Goal: Transaction & Acquisition: Register for event/course

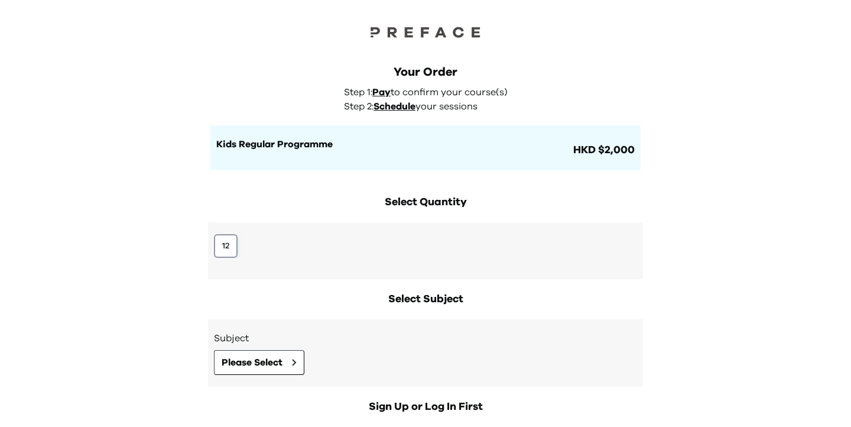
click at [228, 238] on button "12" at bounding box center [226, 246] width 24 height 24
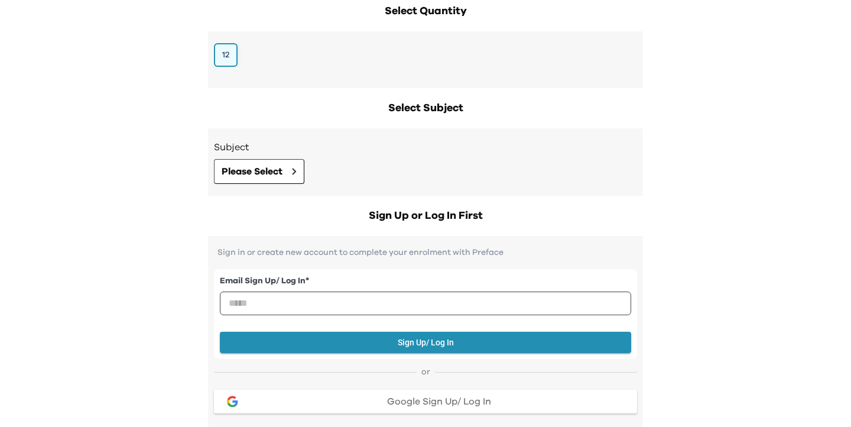
scroll to position [191, 0]
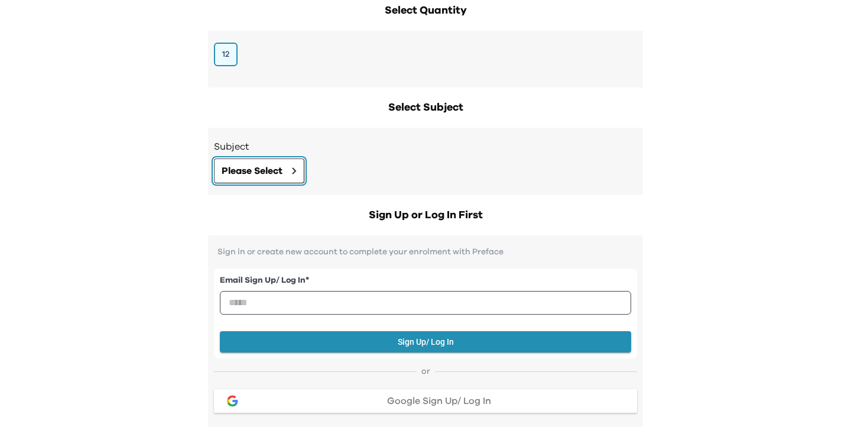
click at [239, 174] on span "Please Select" at bounding box center [252, 171] width 61 height 14
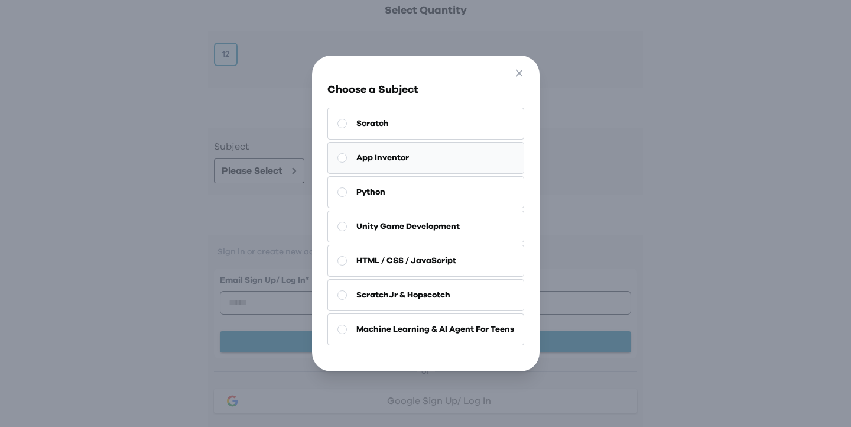
click at [431, 163] on button "App Inventor" at bounding box center [425, 158] width 197 height 32
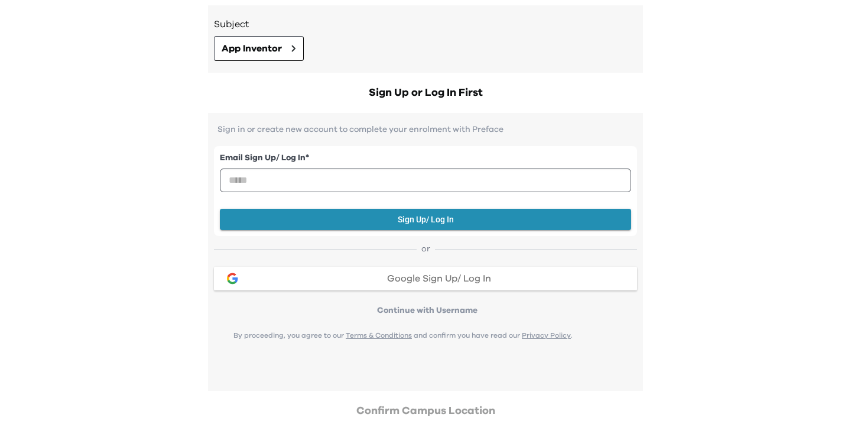
scroll to position [314, 0]
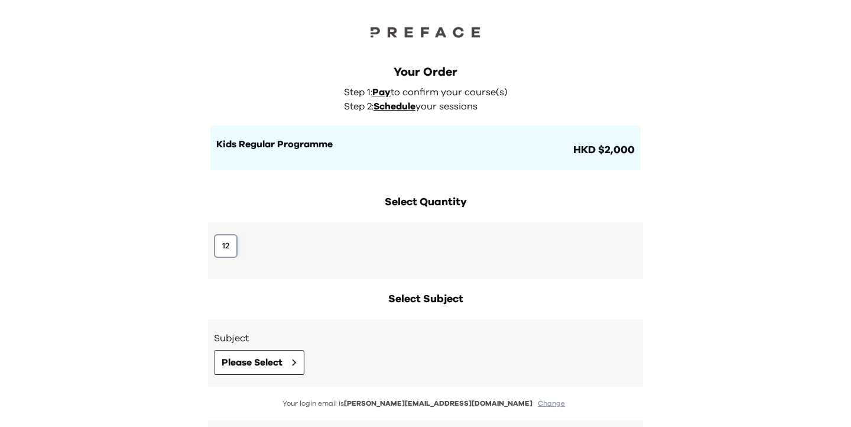
click at [228, 247] on button "12" at bounding box center [226, 246] width 24 height 24
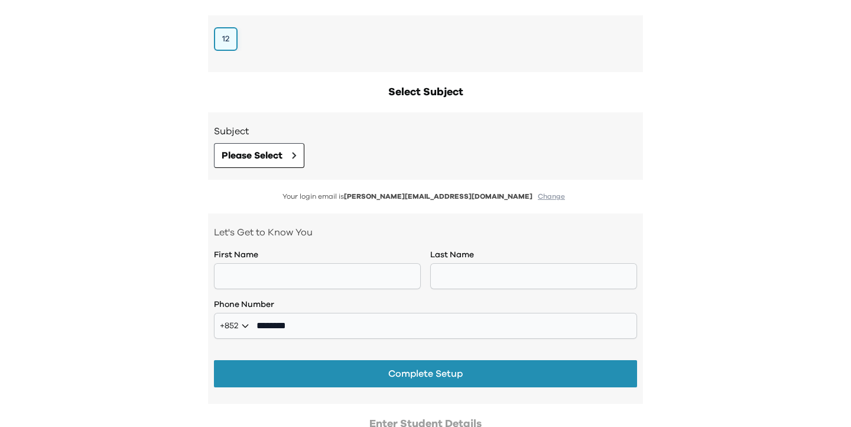
scroll to position [207, 0]
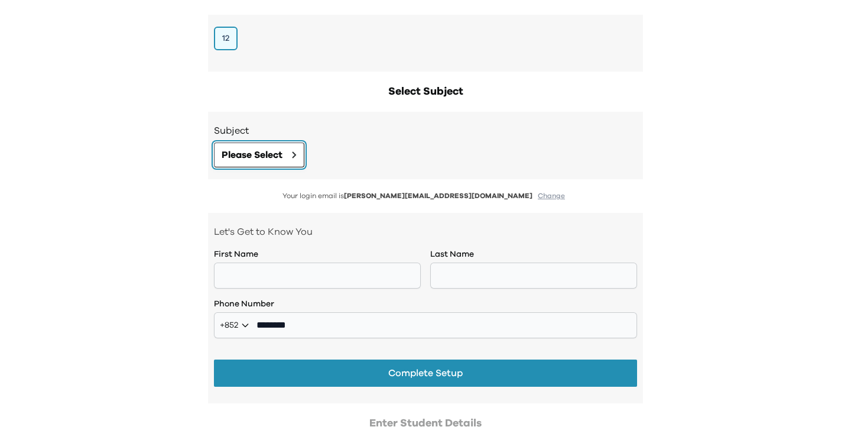
click at [270, 157] on span "Please Select" at bounding box center [252, 155] width 61 height 14
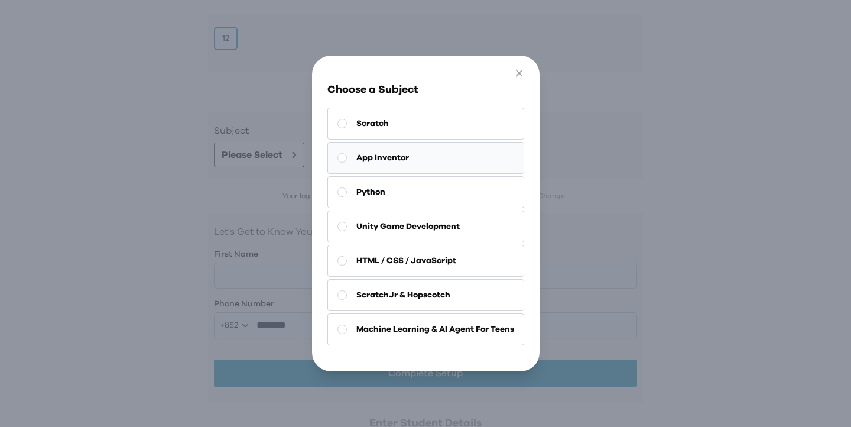
click at [371, 168] on button "App Inventor" at bounding box center [425, 158] width 197 height 32
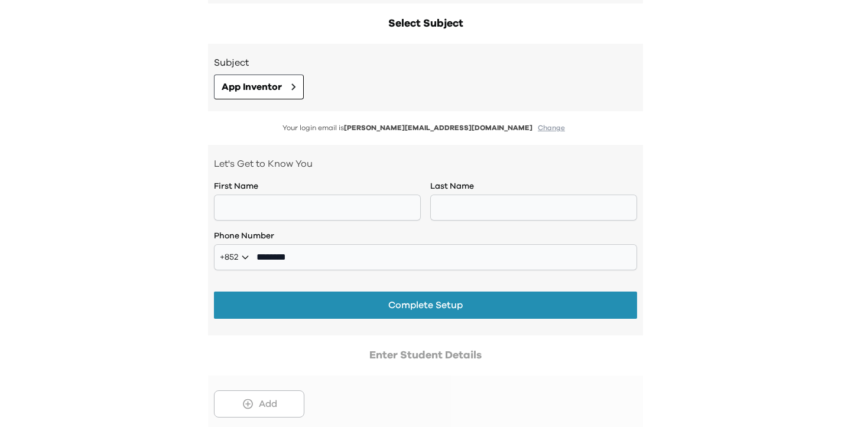
scroll to position [282, 0]
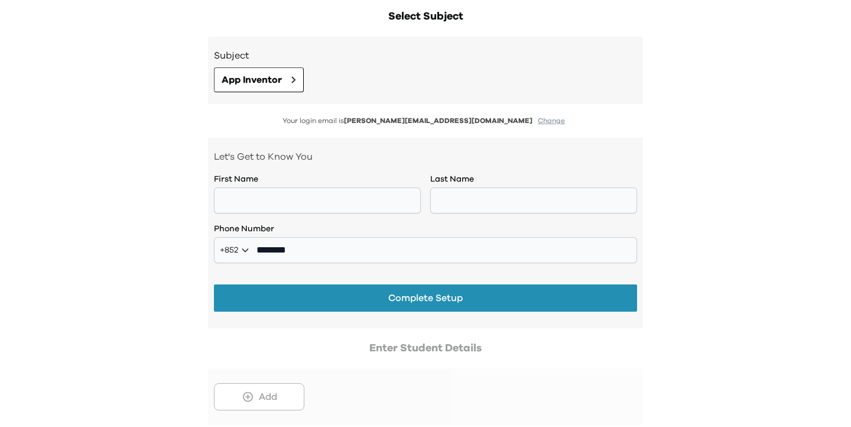
click at [271, 394] on div at bounding box center [425, 382] width 435 height 85
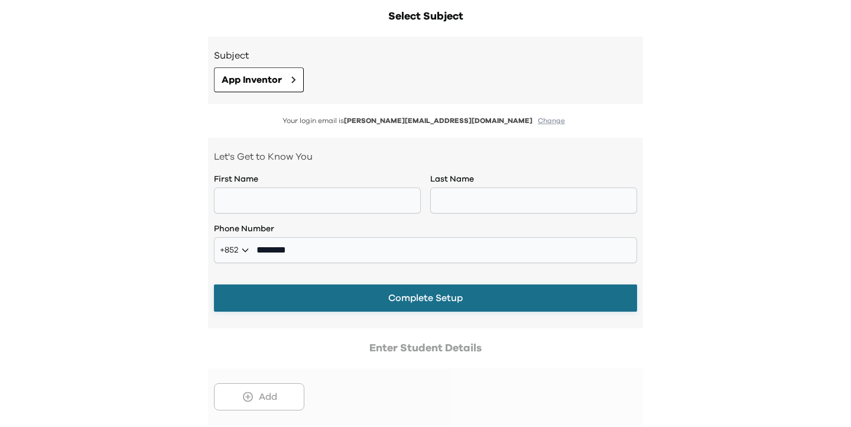
click at [370, 303] on button "Complete Setup" at bounding box center [425, 297] width 423 height 27
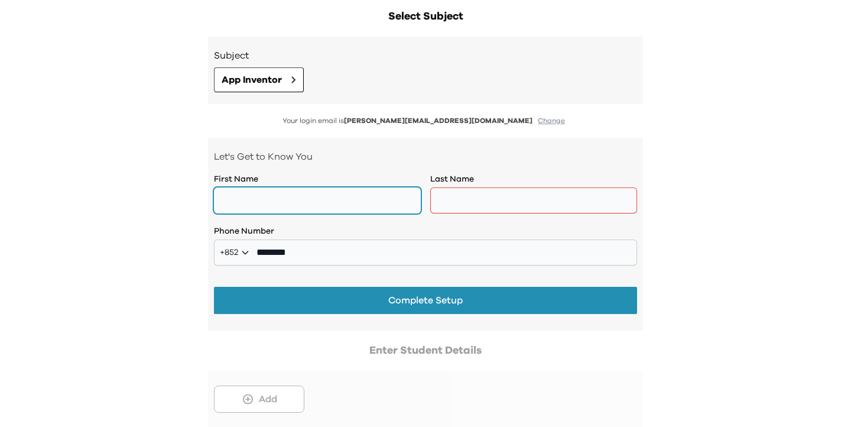
click at [358, 210] on input "text" at bounding box center [317, 200] width 207 height 26
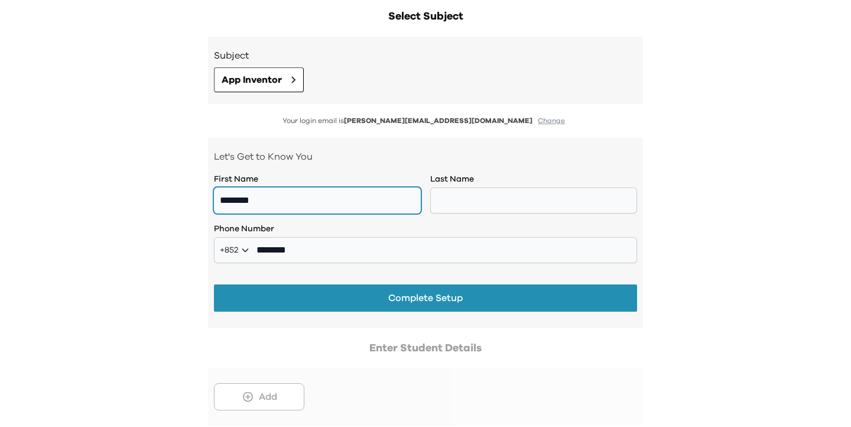
type input "********"
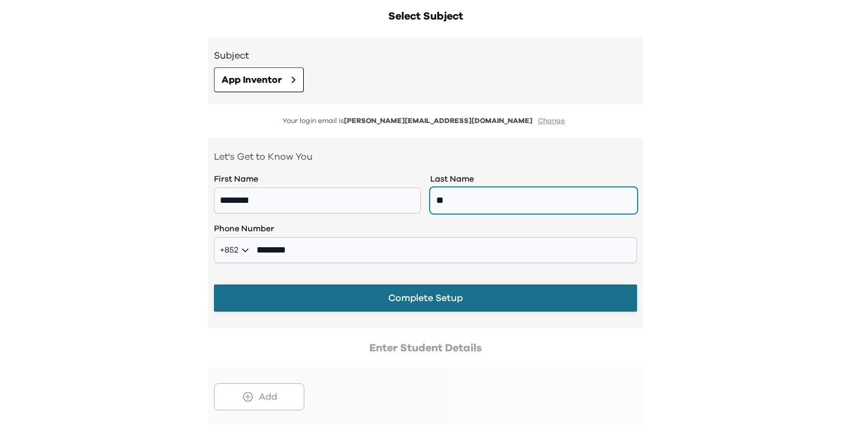
type input "**"
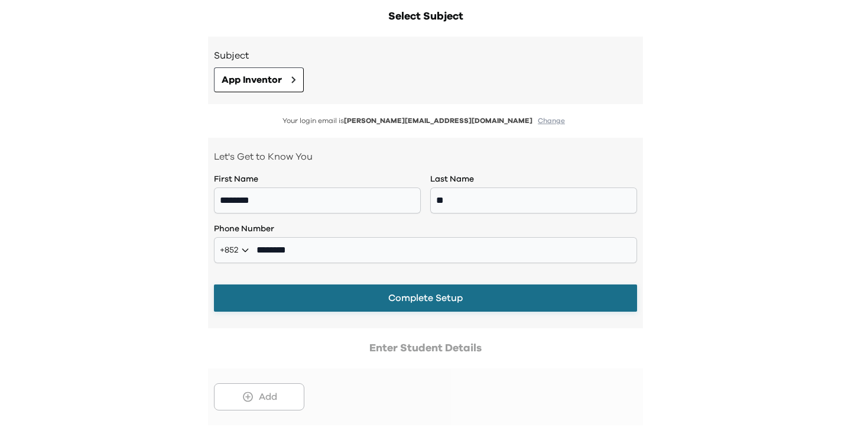
click at [412, 295] on button "Complete Setup" at bounding box center [425, 297] width 423 height 27
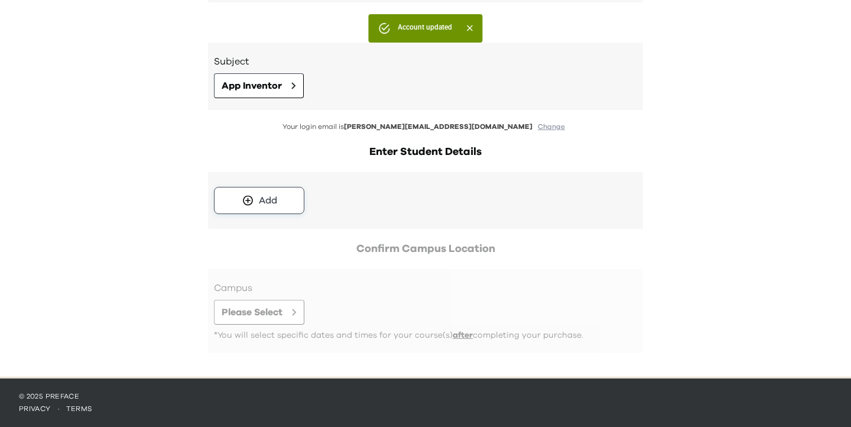
click at [271, 194] on div "Add" at bounding box center [268, 200] width 18 height 14
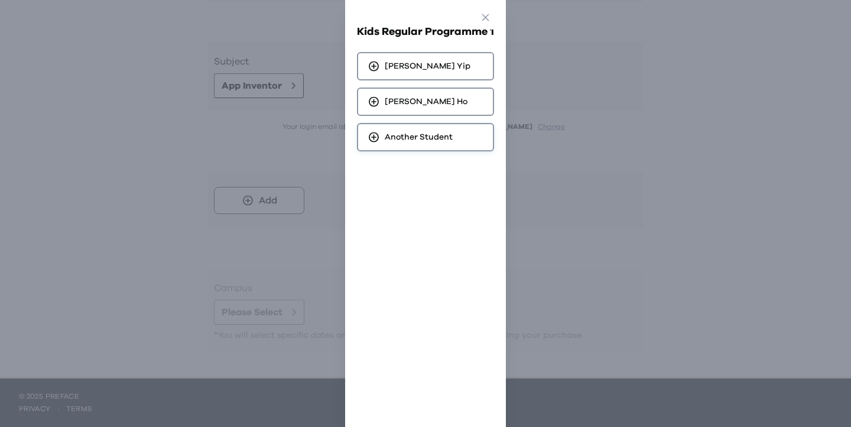
click at [388, 135] on span "Another Student" at bounding box center [419, 137] width 68 height 12
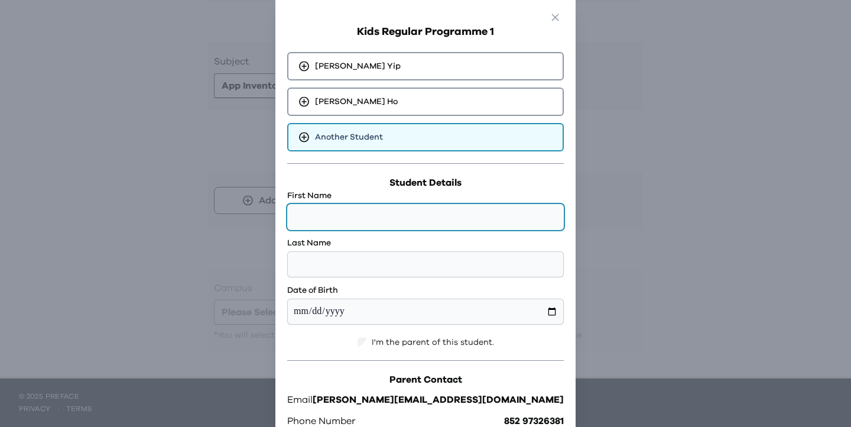
click at [396, 210] on input "text" at bounding box center [425, 217] width 277 height 26
type input "*****"
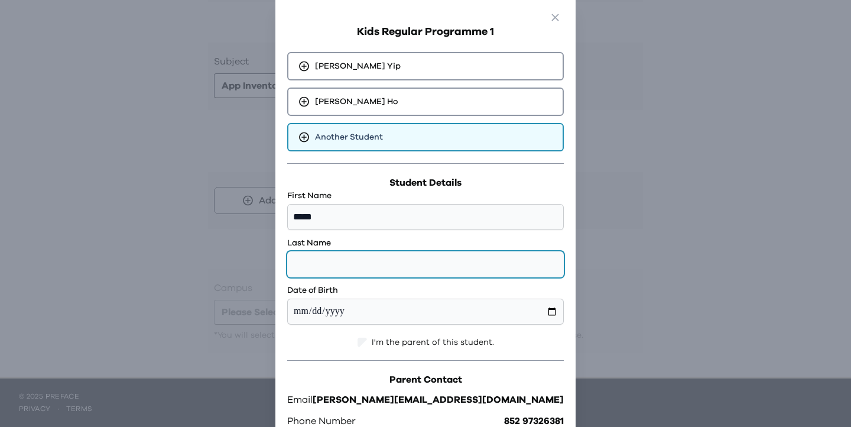
click at [437, 260] on input "text" at bounding box center [425, 264] width 277 height 26
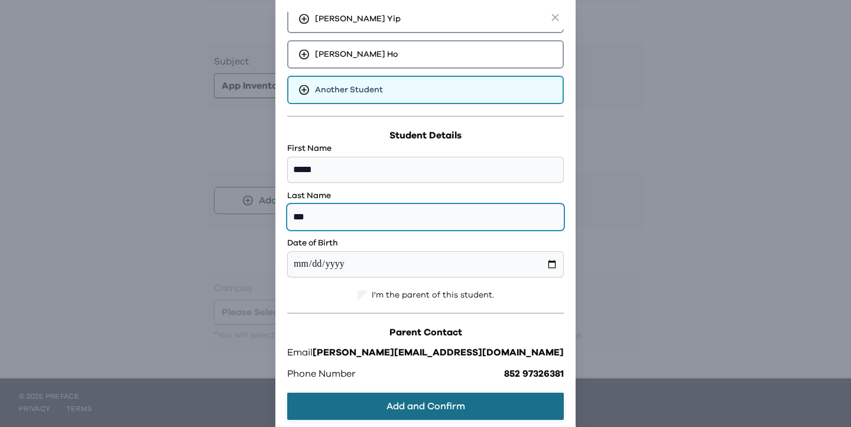
type input "***"
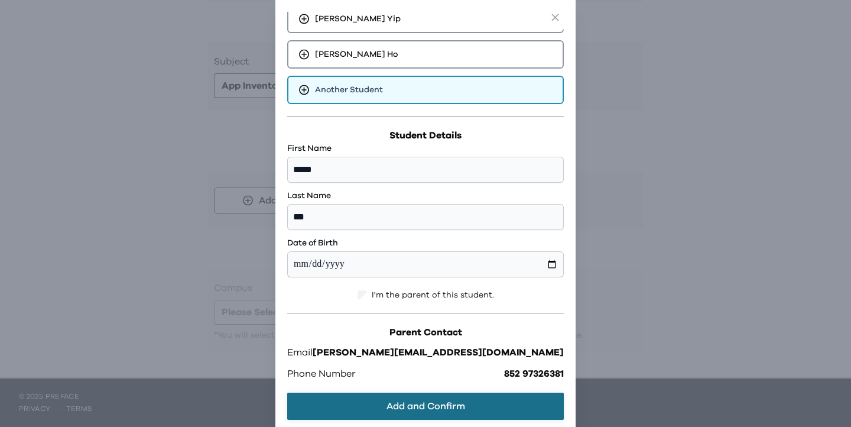
click at [469, 408] on button "Add and Confirm" at bounding box center [425, 405] width 277 height 27
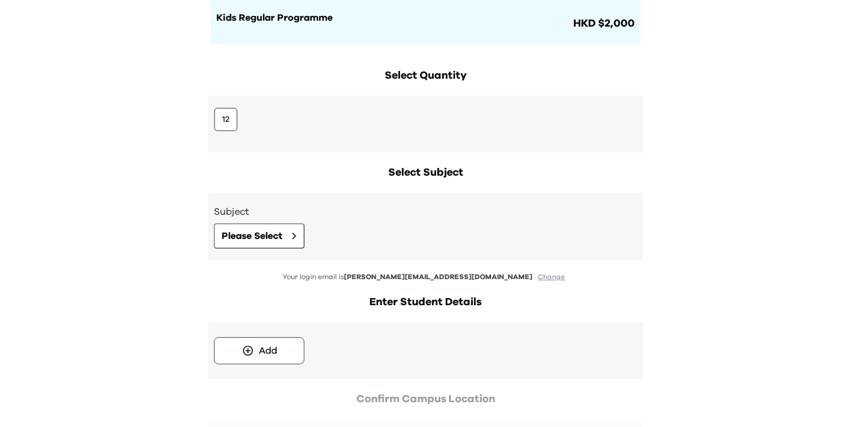
scroll to position [163, 0]
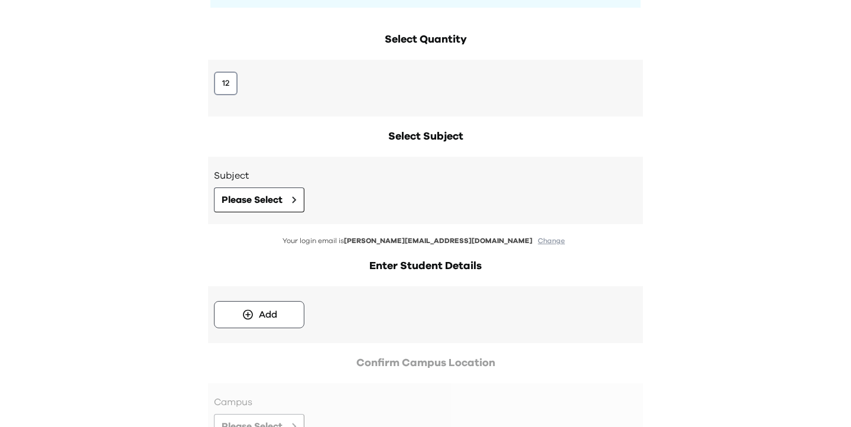
click at [227, 100] on div "12" at bounding box center [425, 88] width 435 height 57
click at [227, 78] on button "12" at bounding box center [226, 84] width 24 height 24
click at [245, 190] on button "Please Select" at bounding box center [259, 199] width 90 height 25
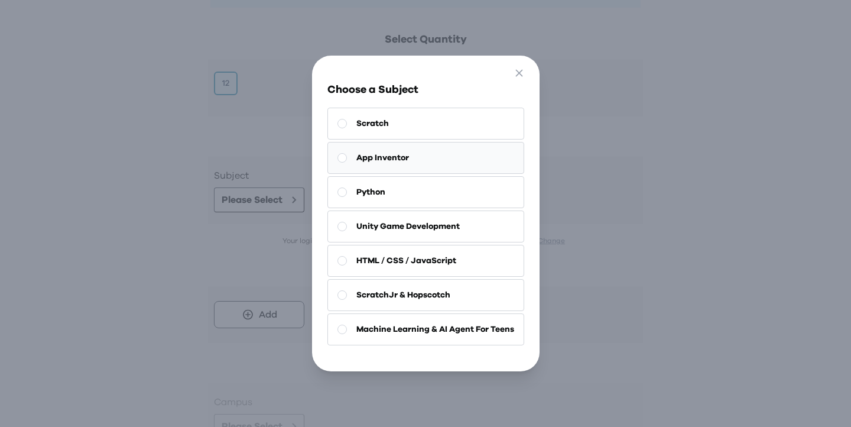
click at [405, 167] on button "App Inventor" at bounding box center [425, 158] width 197 height 32
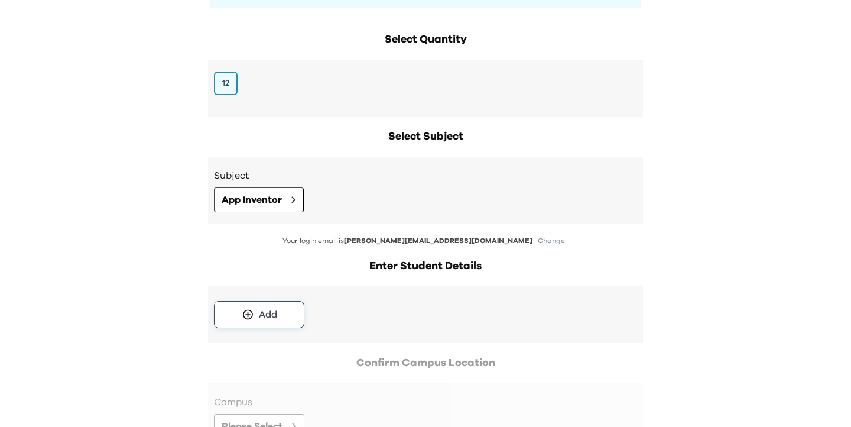
click at [239, 319] on button "Add" at bounding box center [259, 314] width 90 height 27
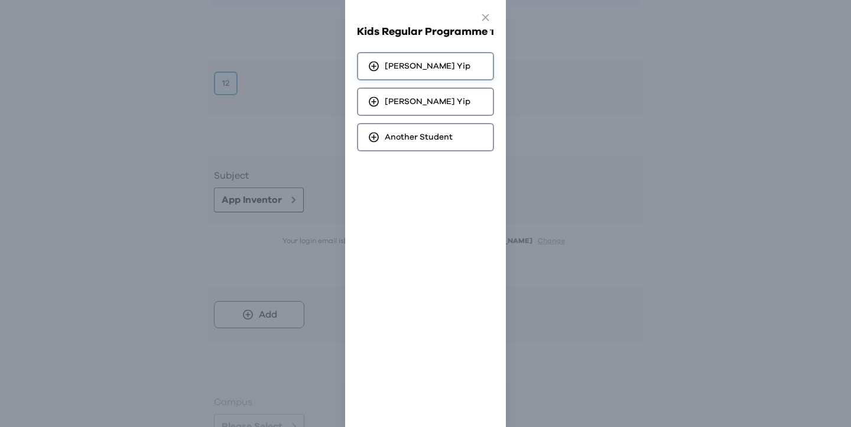
click at [415, 69] on span "Scott Yip" at bounding box center [428, 66] width 86 height 12
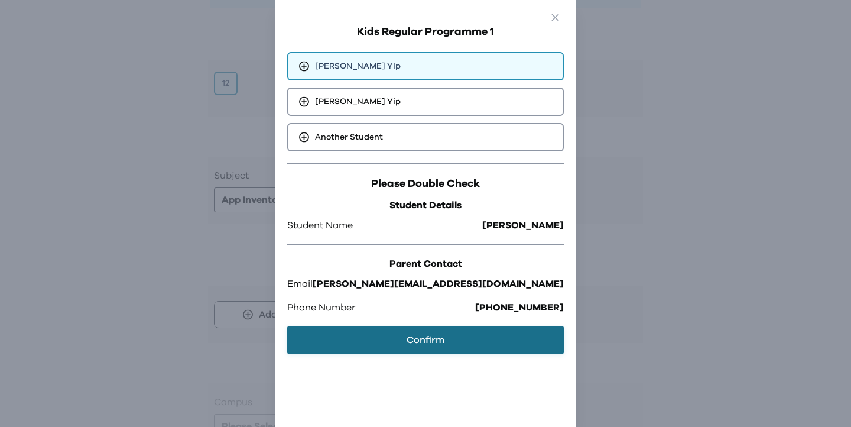
click at [428, 332] on button "Confirm" at bounding box center [425, 339] width 277 height 27
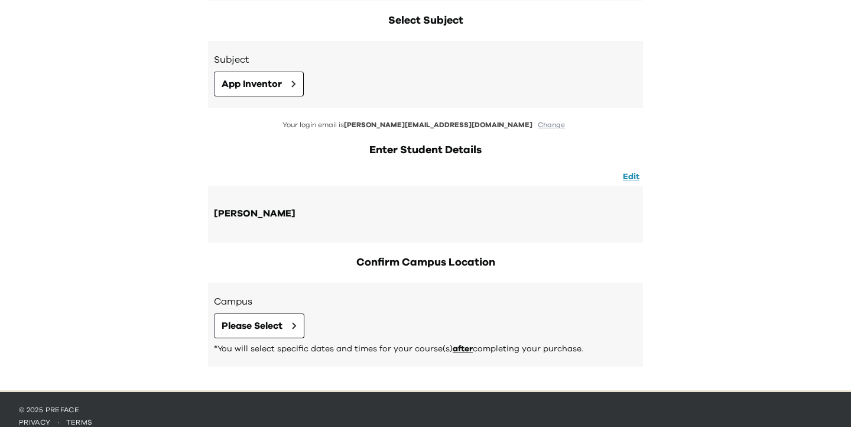
scroll to position [279, 0]
click at [264, 317] on button "Please Select" at bounding box center [259, 325] width 90 height 25
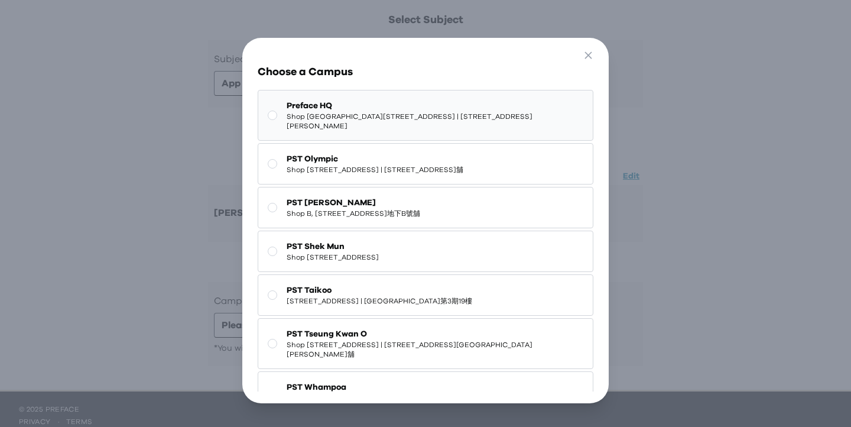
click at [340, 125] on span "Shop G07, Tower 535, 535 Jaffe Road, Causeway Bay | 銅鑼灣謝斐道535號Tower 535 地下G07號舖" at bounding box center [435, 121] width 296 height 19
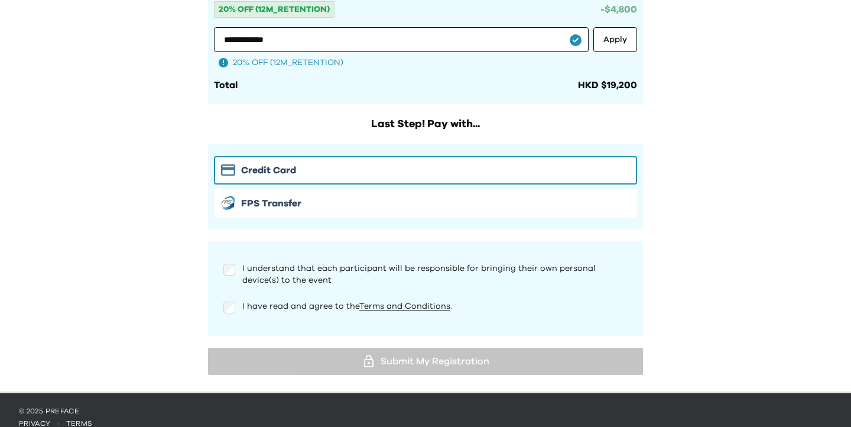
scroll to position [1165, 0]
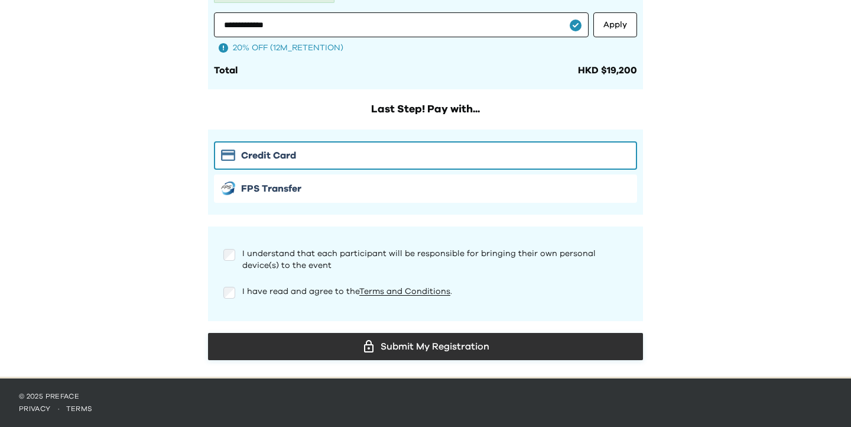
click at [291, 341] on div "Submit My Registration" at bounding box center [425, 346] width 416 height 18
